Goal: Transaction & Acquisition: Book appointment/travel/reservation

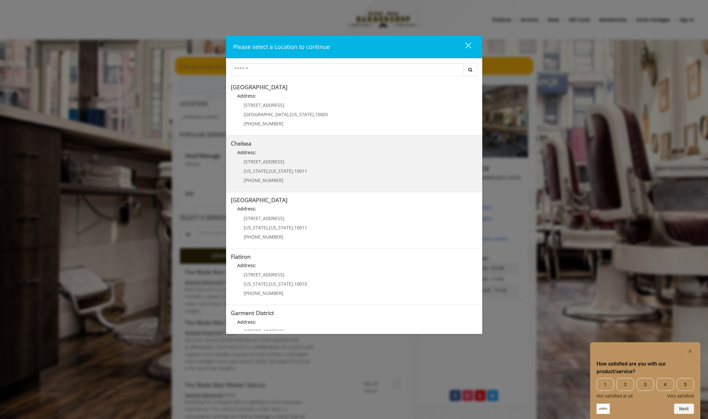
click at [324, 172] on link "Chelsea Address: 169/170 W 23rd St New York , New York , 10011 (917) 639-3902" at bounding box center [354, 164] width 247 height 47
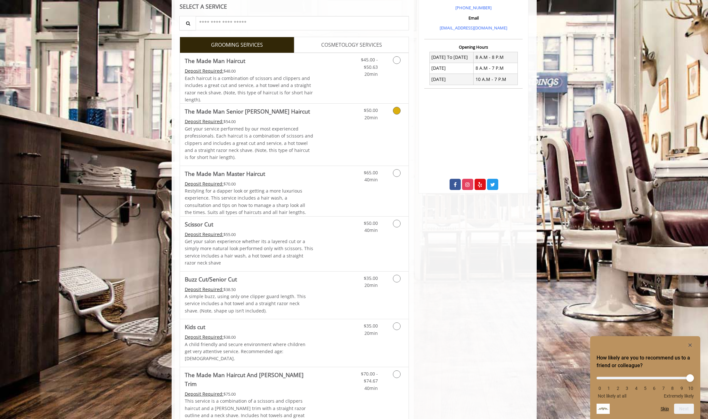
scroll to position [275, 0]
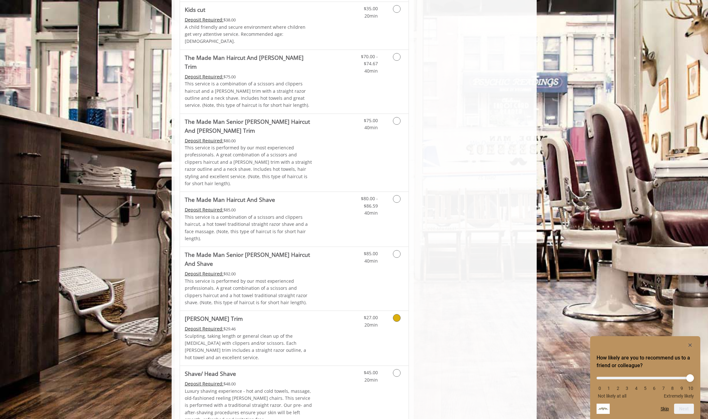
click at [395, 314] on icon "Grooming services" at bounding box center [397, 318] width 8 height 8
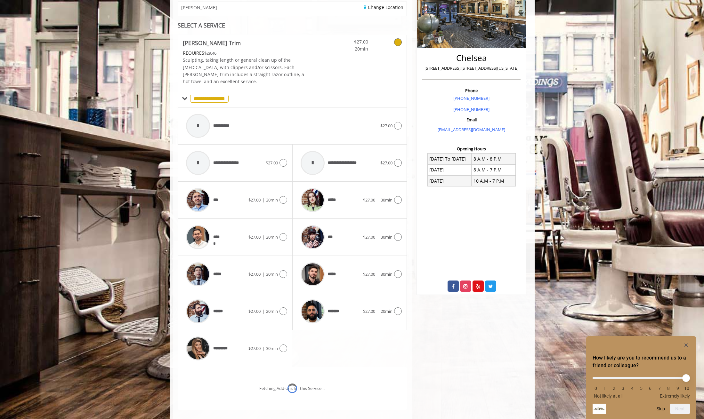
scroll to position [145, 0]
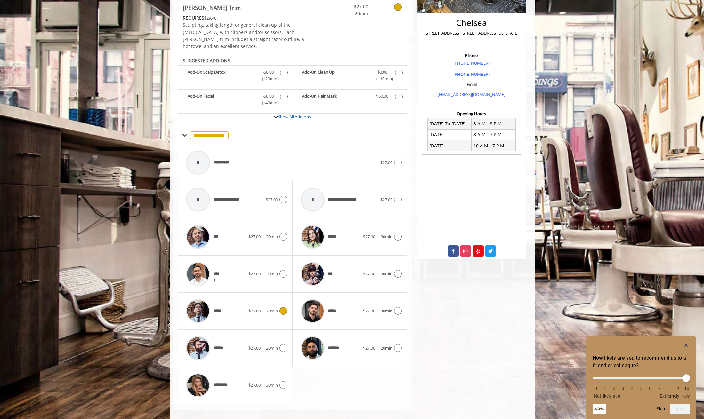
click at [283, 307] on icon at bounding box center [284, 311] width 8 height 8
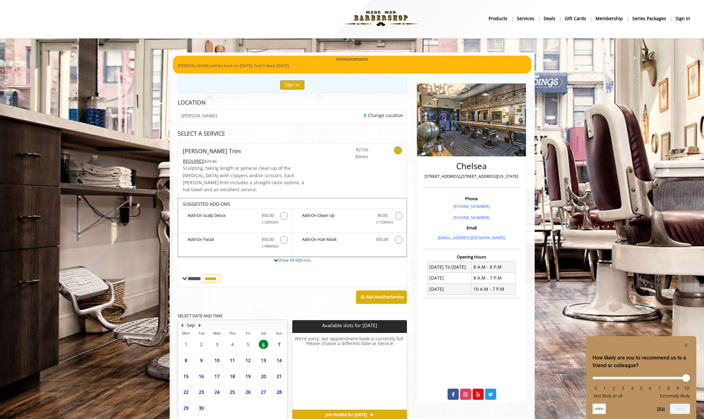
scroll to position [26, 0]
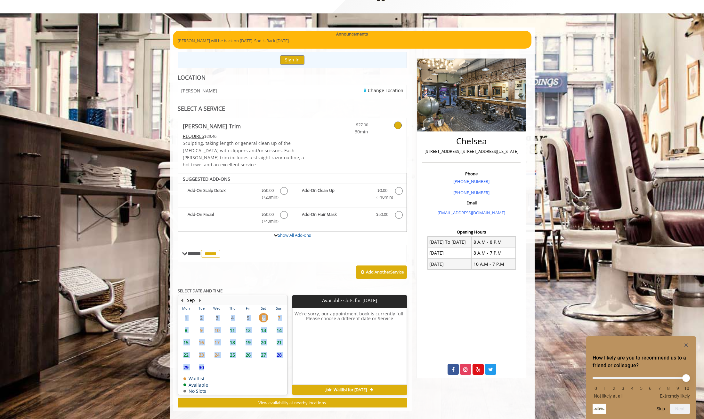
click at [280, 313] on span "7" at bounding box center [279, 317] width 10 height 9
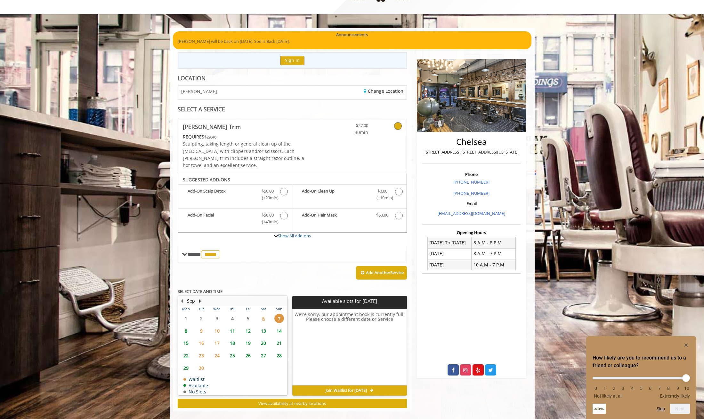
scroll to position [24, 0]
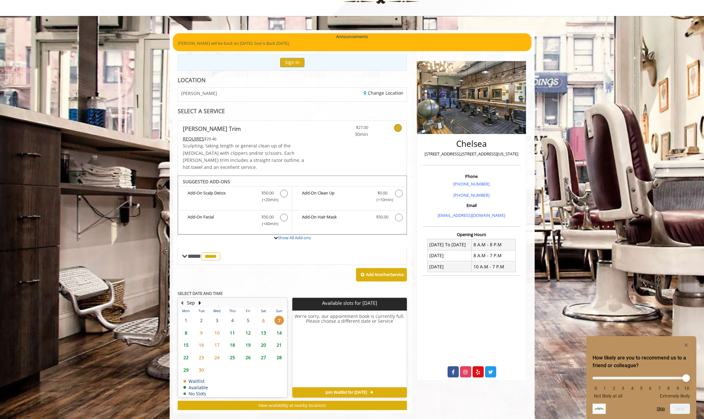
click at [187, 329] on span "8" at bounding box center [186, 333] width 10 height 9
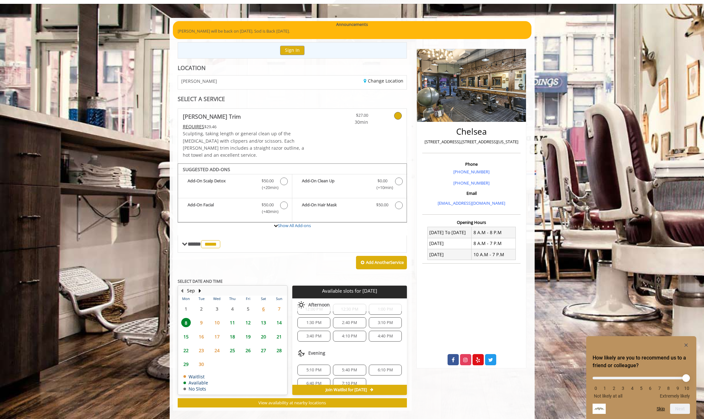
scroll to position [83, 0]
